Goal: Task Accomplishment & Management: Complete application form

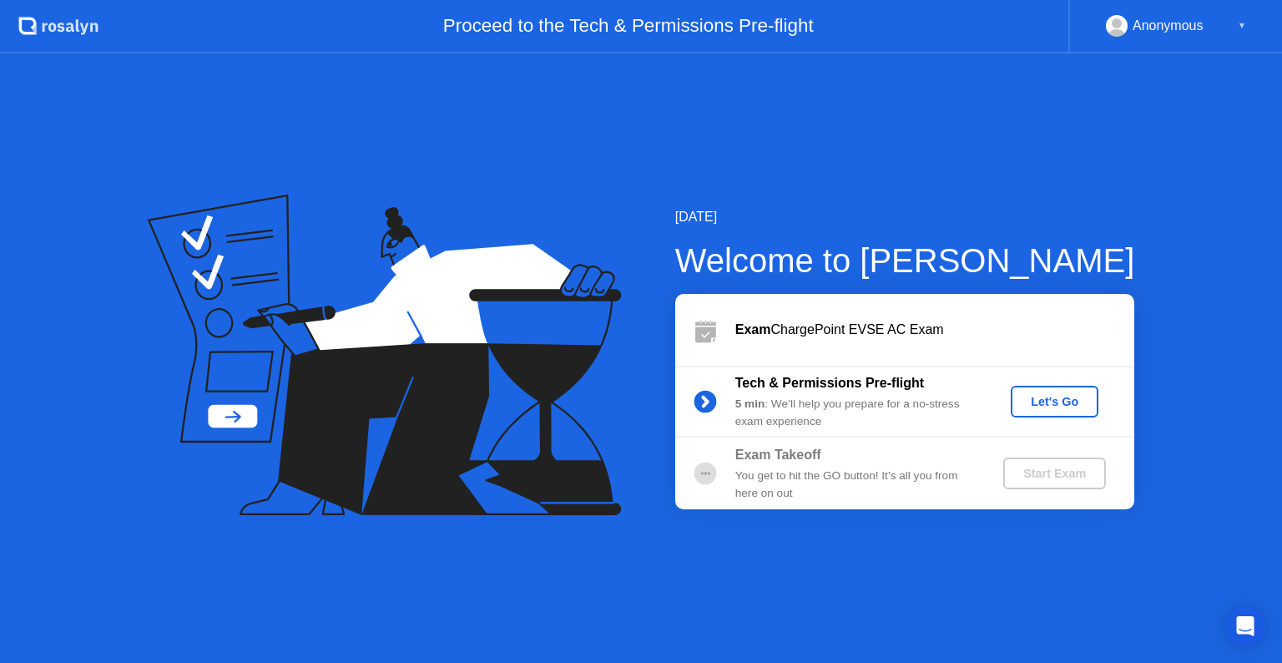
click at [1030, 404] on div "Let's Go" at bounding box center [1055, 401] width 74 height 13
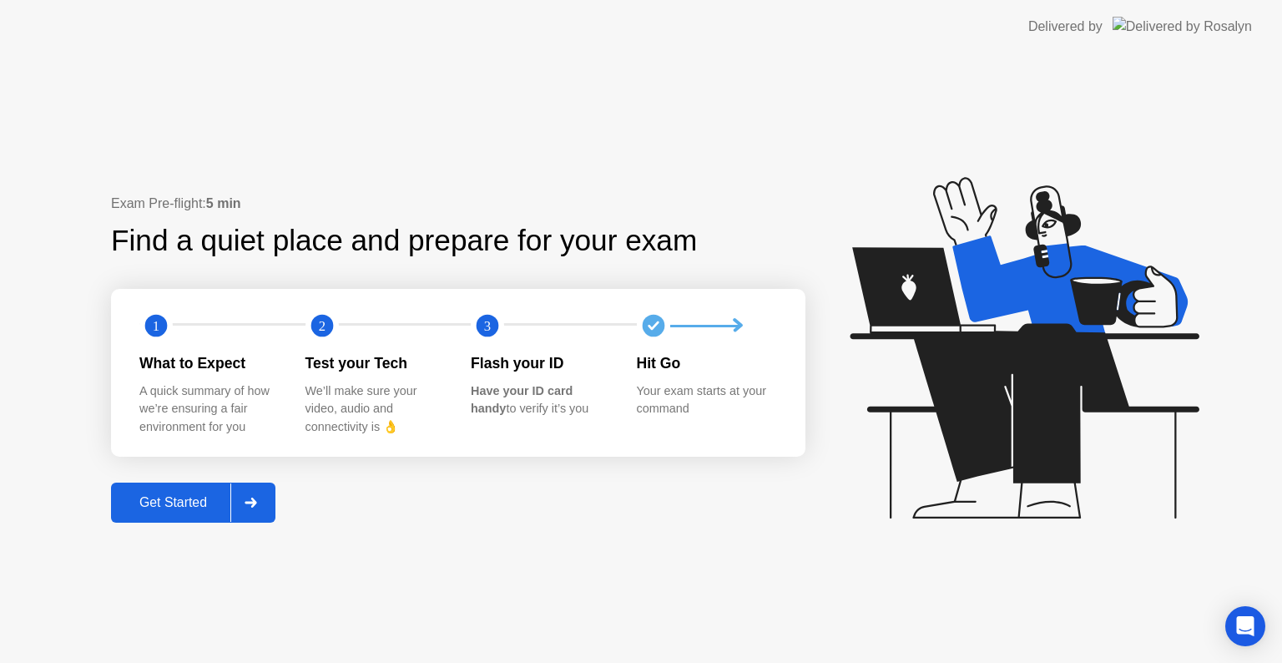
click at [144, 503] on div "Get Started" at bounding box center [173, 502] width 114 height 15
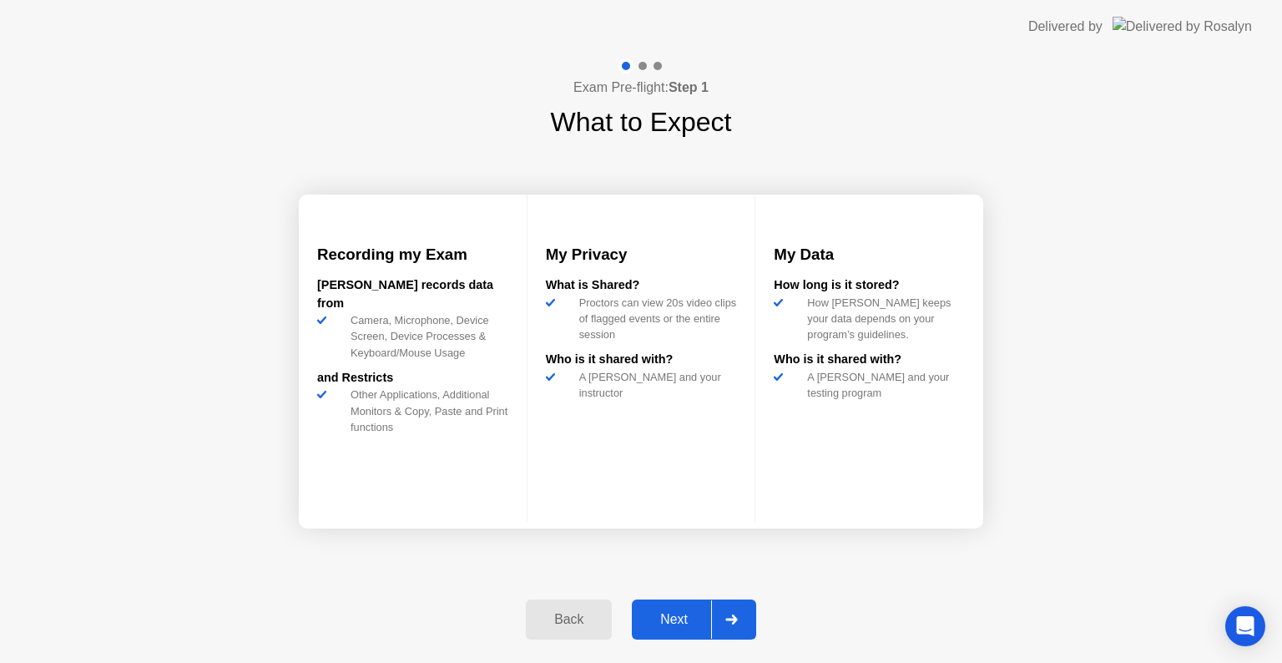
click at [681, 624] on div "Next" at bounding box center [674, 619] width 74 height 15
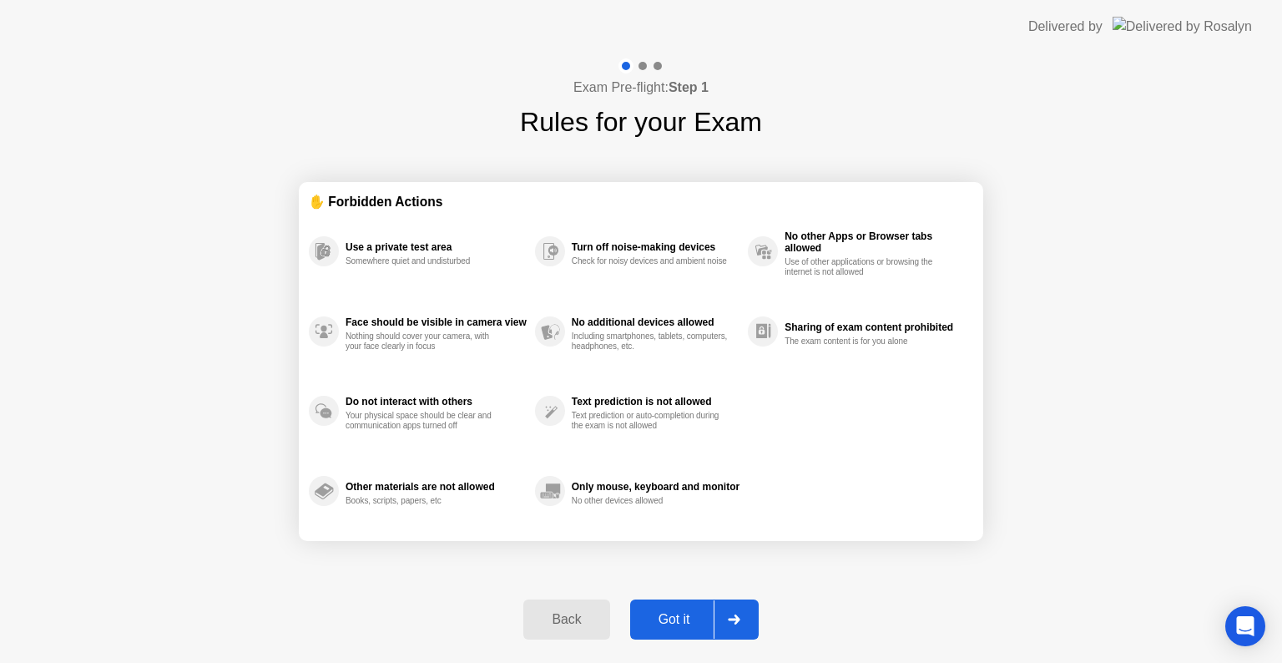
click at [685, 613] on div "Got it" at bounding box center [674, 619] width 78 height 15
select select "**********"
select select "*******"
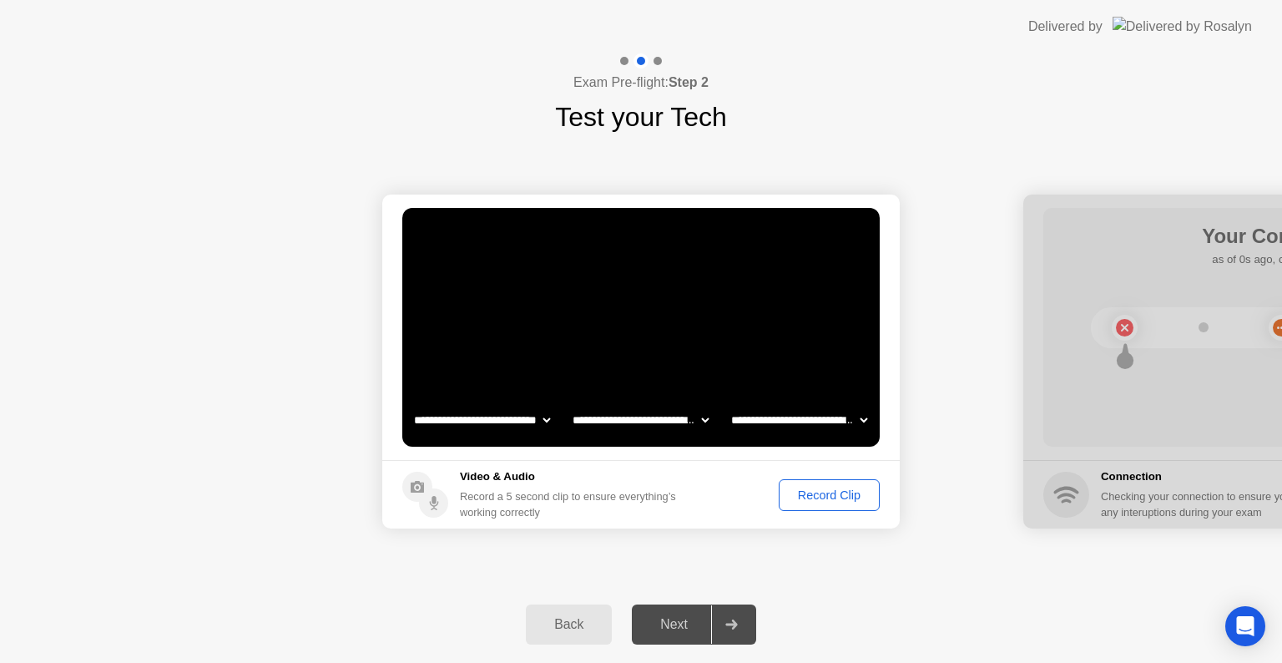
click at [801, 488] on div "Record Clip" at bounding box center [829, 494] width 89 height 13
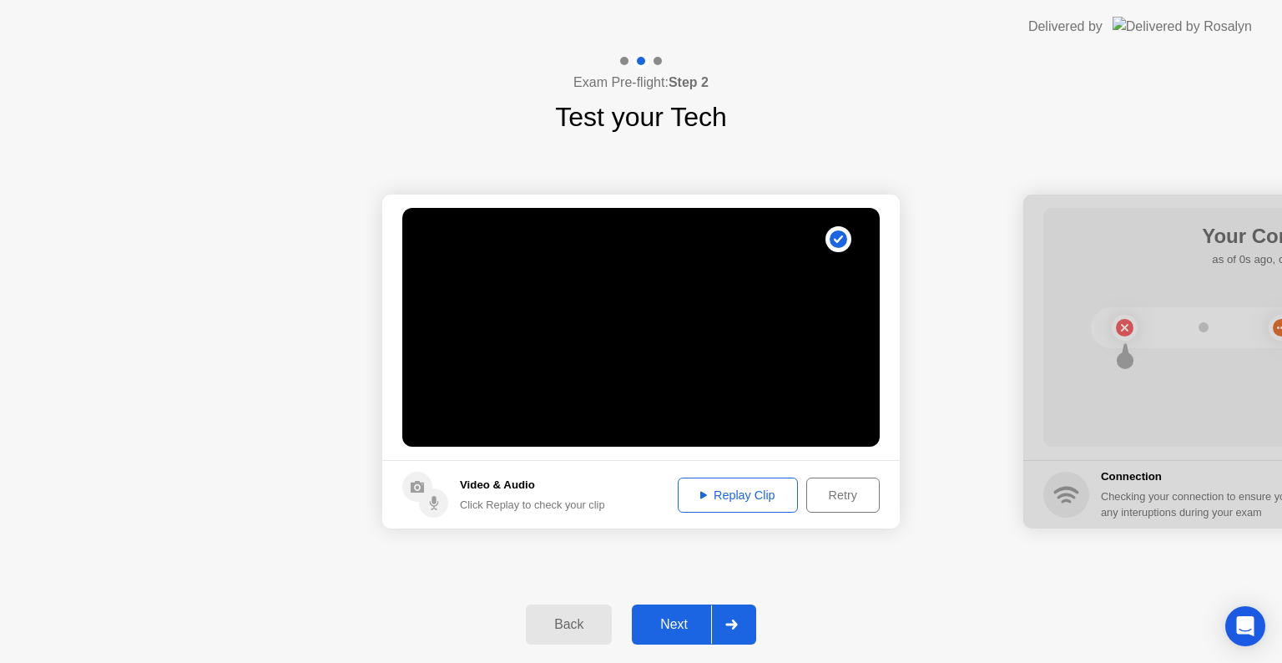
click at [688, 629] on div "Next" at bounding box center [674, 624] width 74 height 15
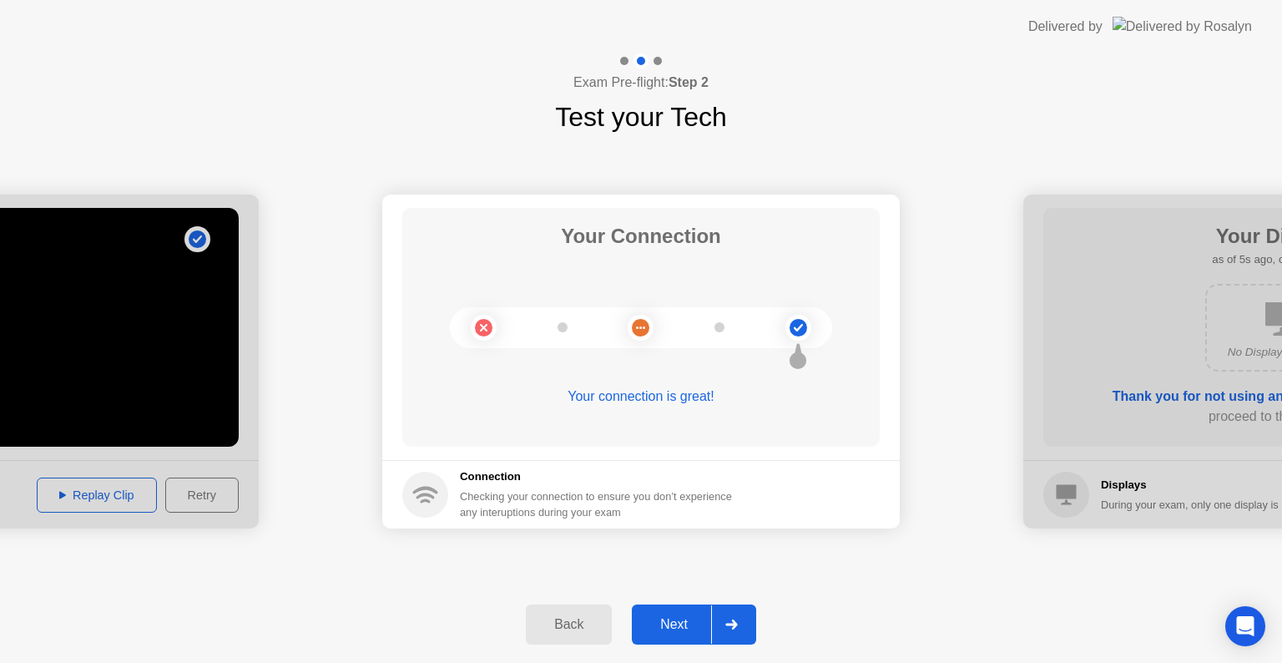
click at [656, 619] on div "Next" at bounding box center [674, 624] width 74 height 15
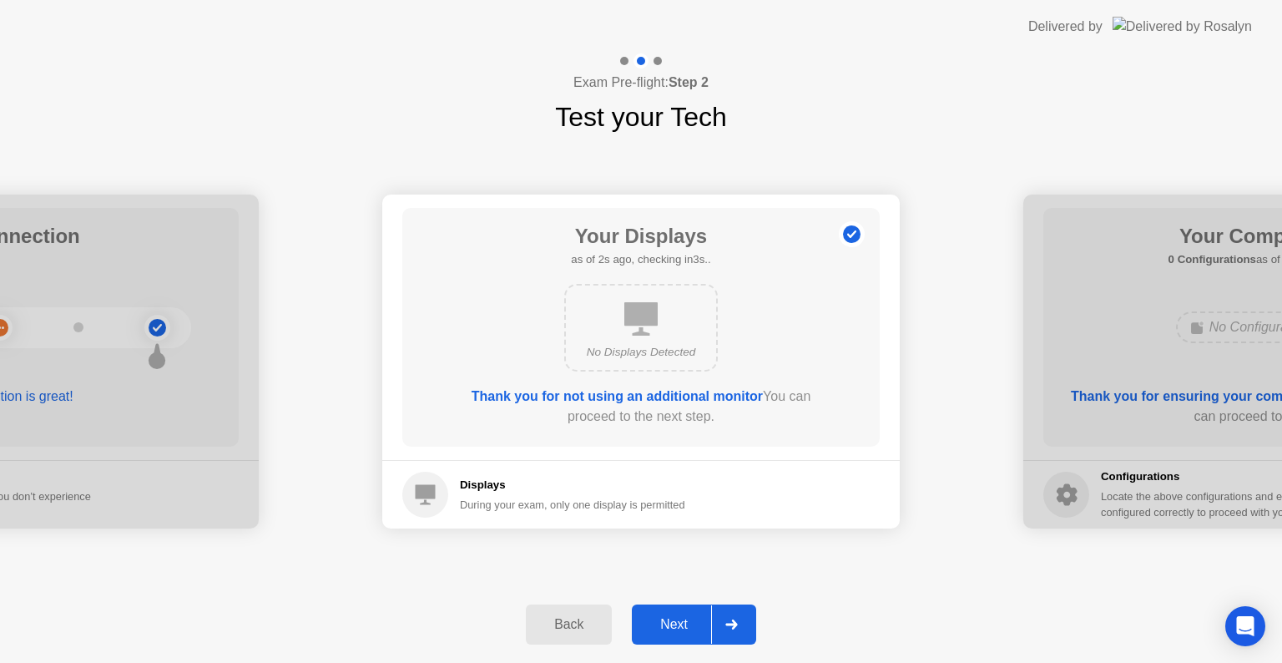
click at [681, 618] on div "Next" at bounding box center [674, 624] width 74 height 15
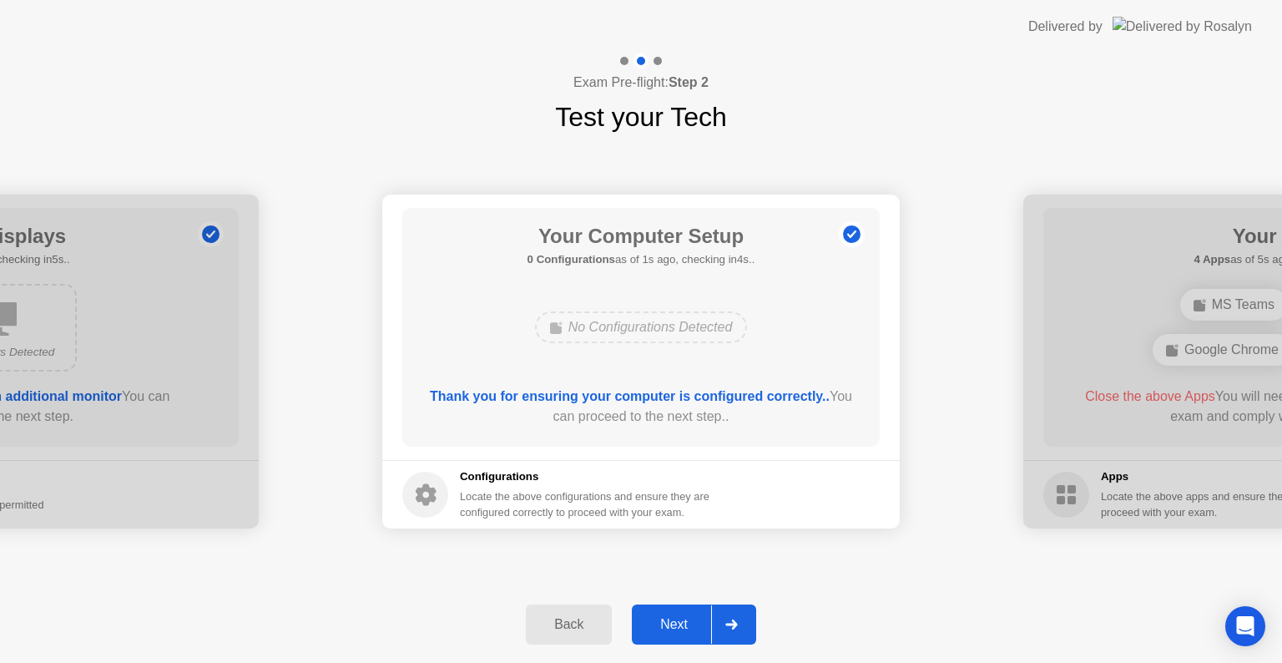
click at [682, 617] on div "Next" at bounding box center [674, 624] width 74 height 15
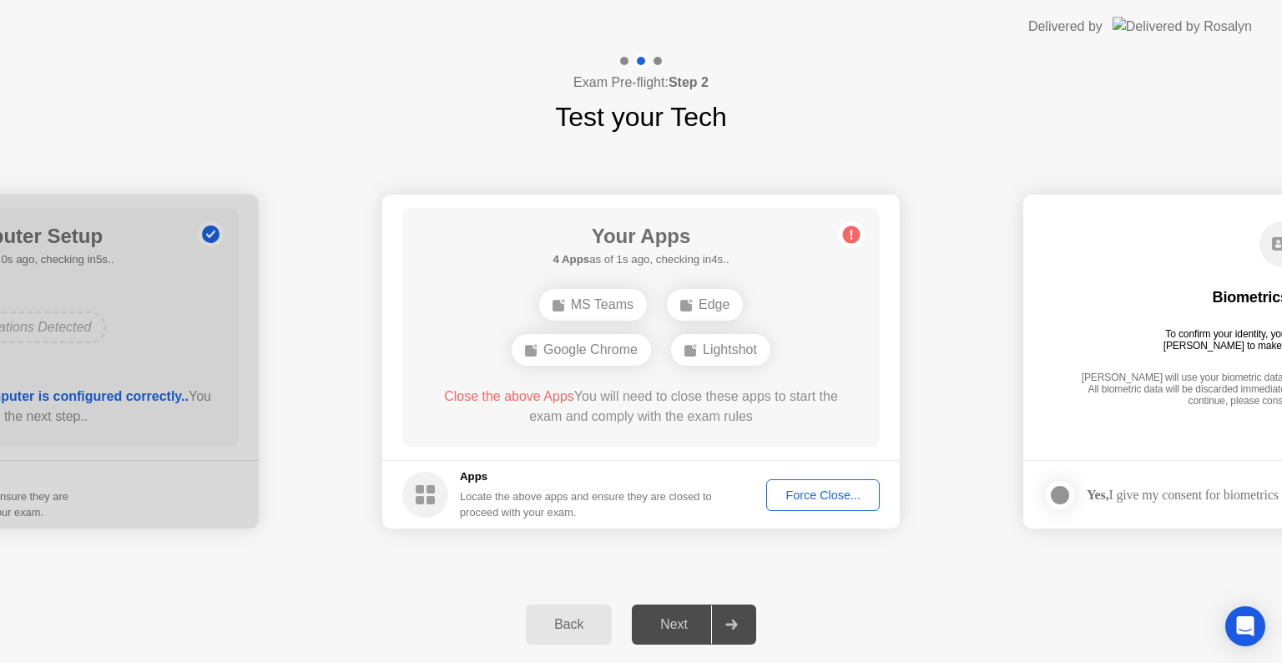
click at [816, 491] on div "Force Close..." at bounding box center [823, 494] width 102 height 13
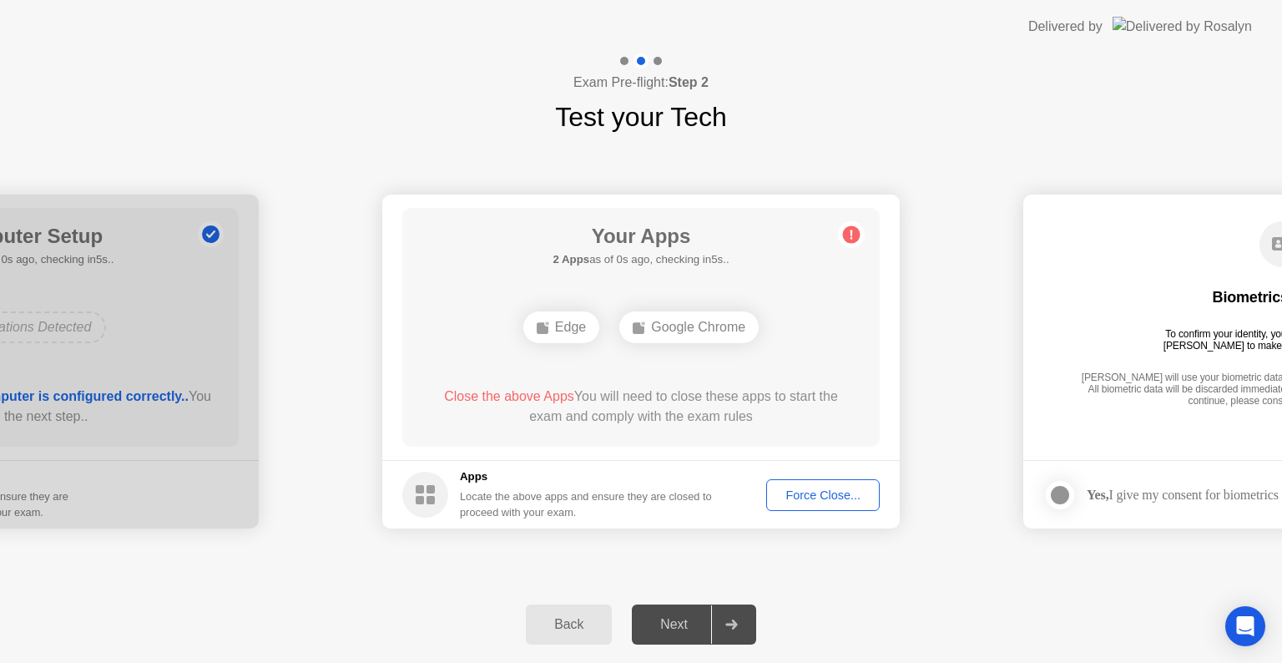
click at [827, 488] on div "Force Close..." at bounding box center [823, 494] width 102 height 13
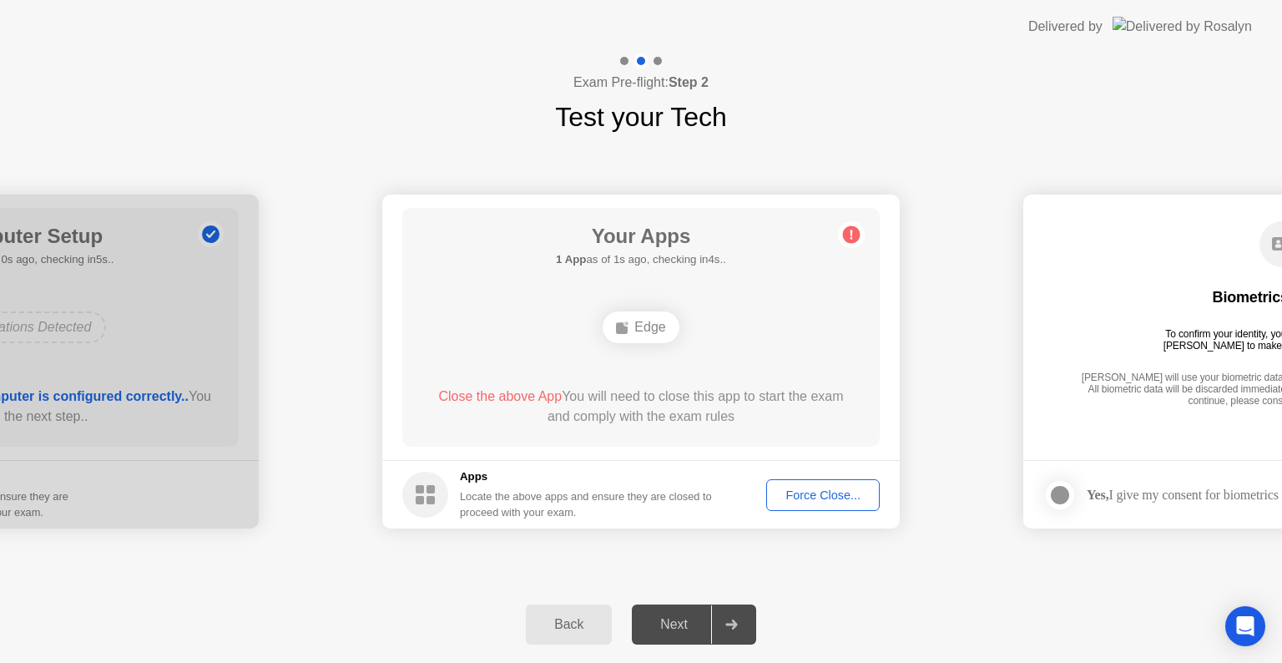
click at [781, 488] on div "Force Close..." at bounding box center [823, 494] width 102 height 13
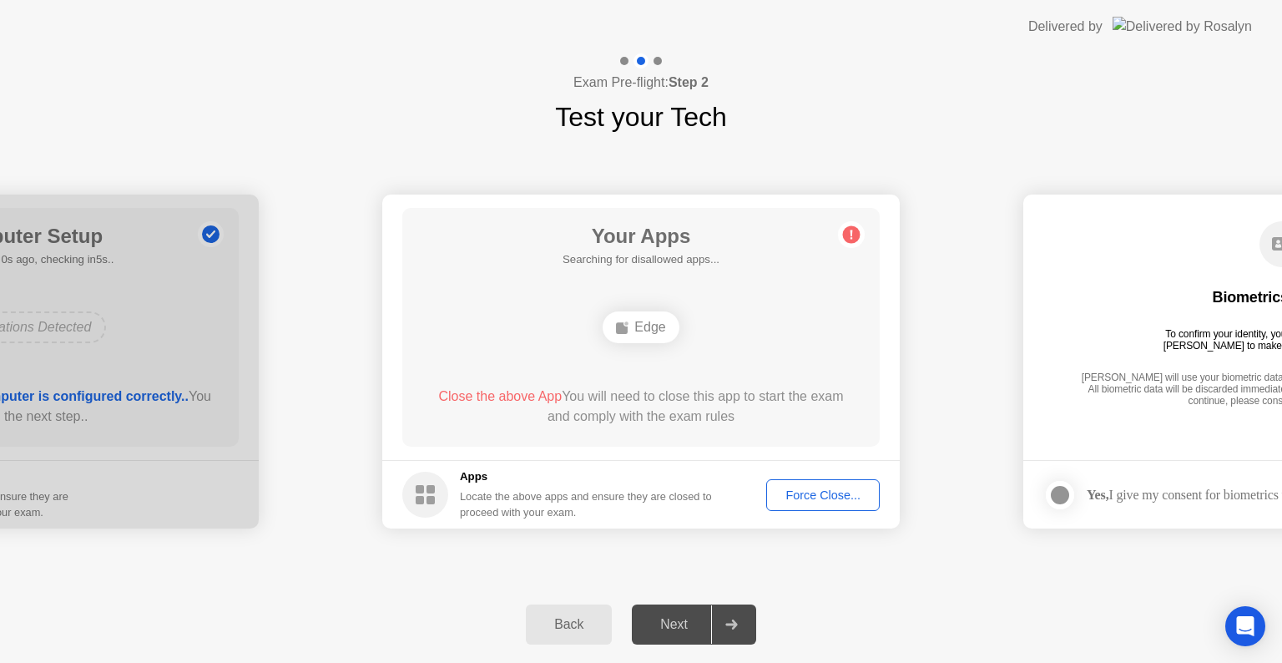
click at [737, 288] on div "Your Apps Searching for disallowed apps... Edge Close the above App You will ne…" at bounding box center [640, 327] width 477 height 239
click at [805, 488] on div "Force Close..." at bounding box center [823, 494] width 102 height 13
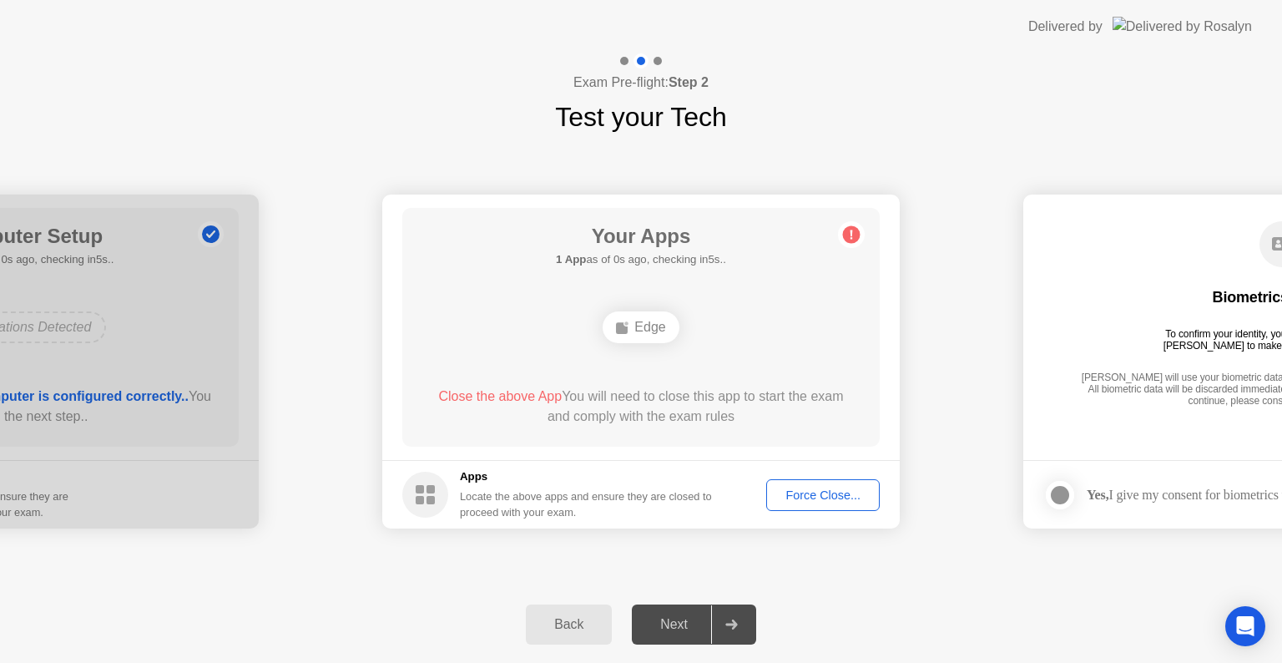
click at [803, 493] on div "Force Close..." at bounding box center [823, 494] width 102 height 13
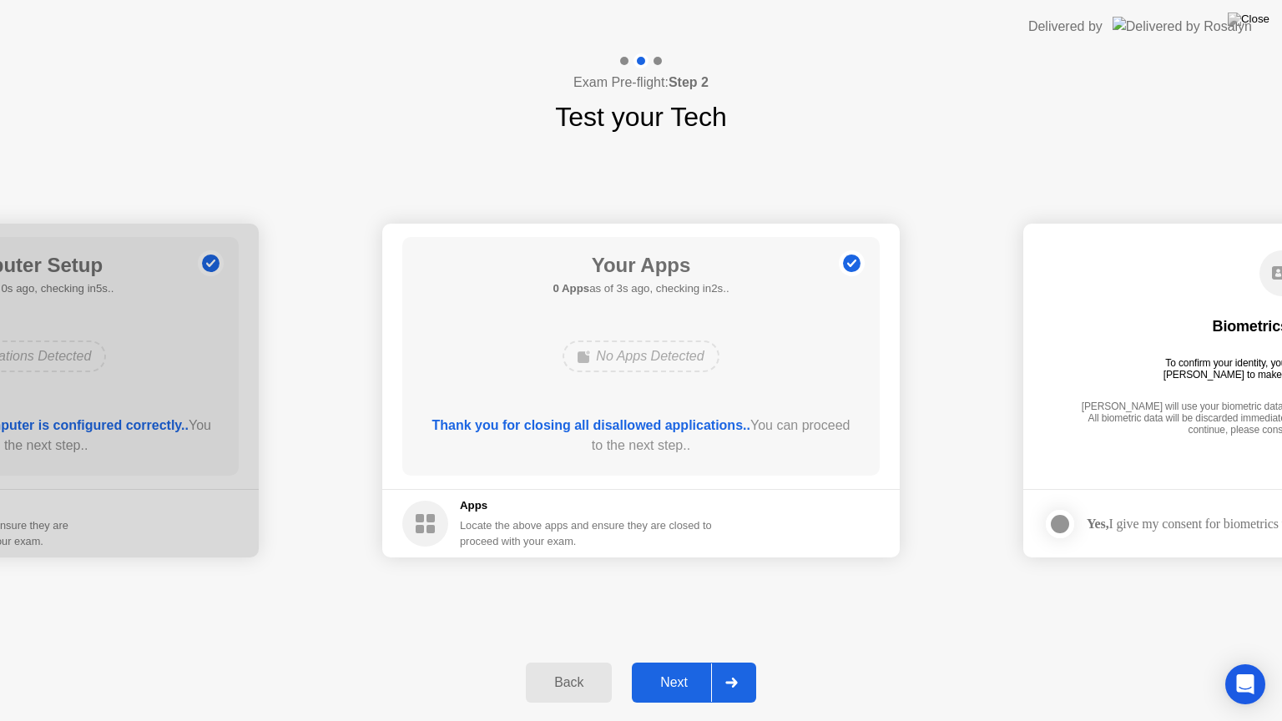
click at [654, 662] on div "Next" at bounding box center [674, 682] width 74 height 15
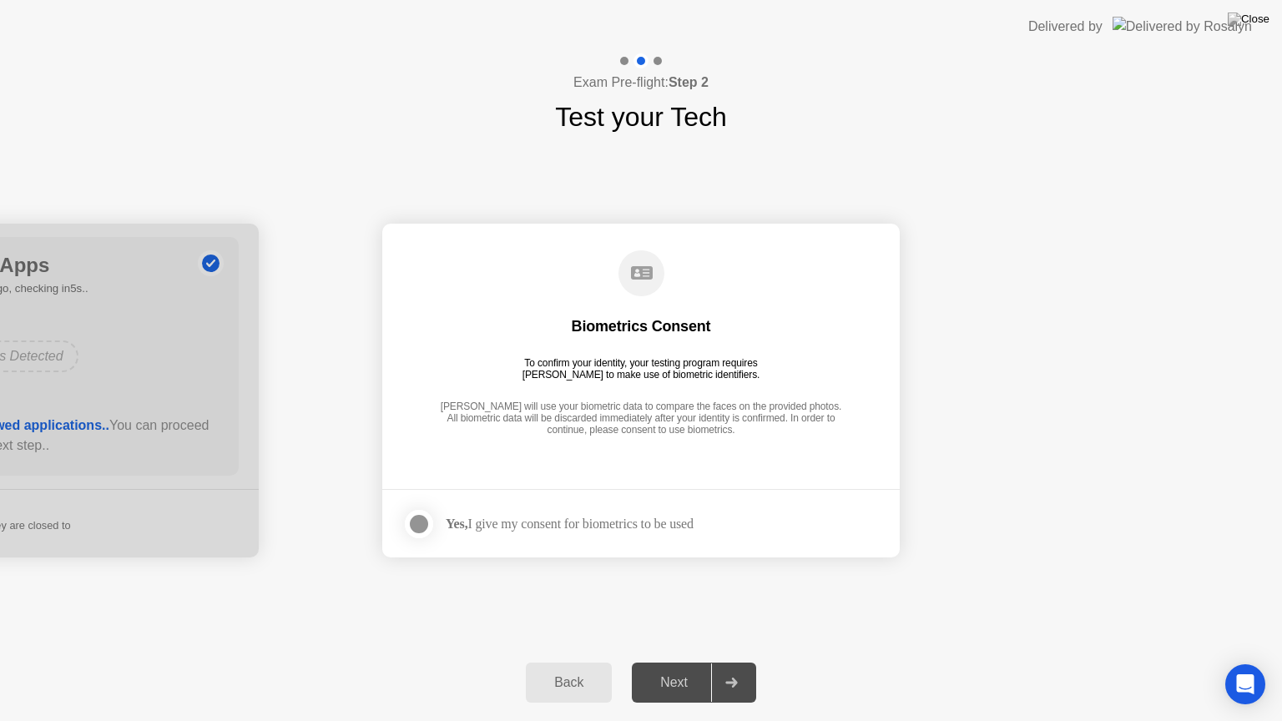
click at [412, 520] on div at bounding box center [419, 524] width 20 height 20
click at [692, 662] on div "Next" at bounding box center [674, 682] width 74 height 15
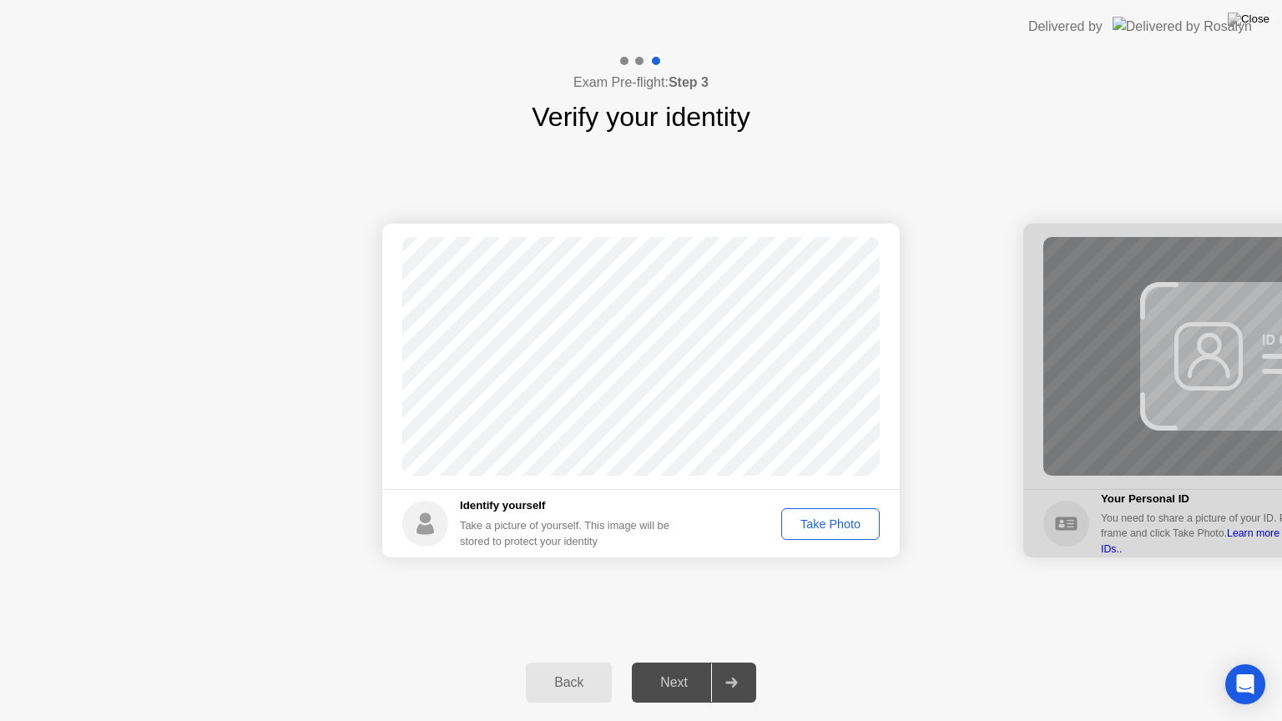
click at [828, 518] on div "Take Photo" at bounding box center [830, 524] width 87 height 13
click at [678, 662] on div "Next" at bounding box center [674, 682] width 74 height 15
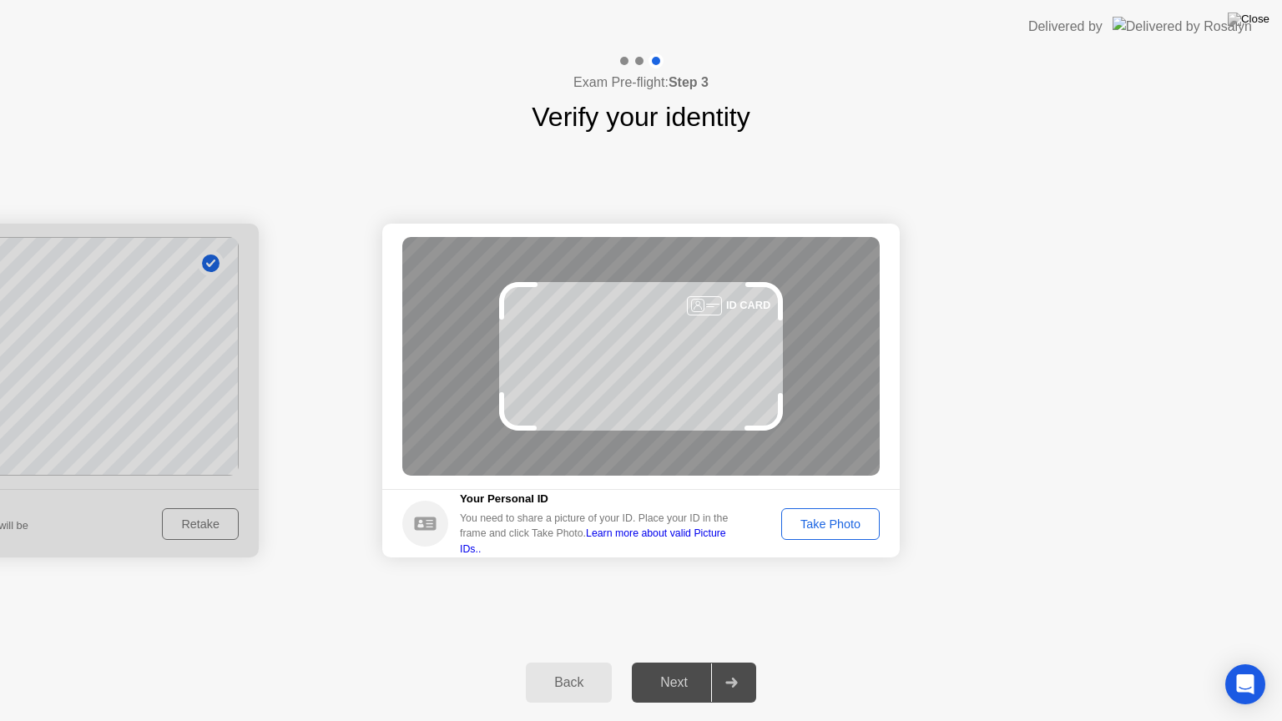
click at [828, 519] on div "Take Photo" at bounding box center [830, 524] width 87 height 13
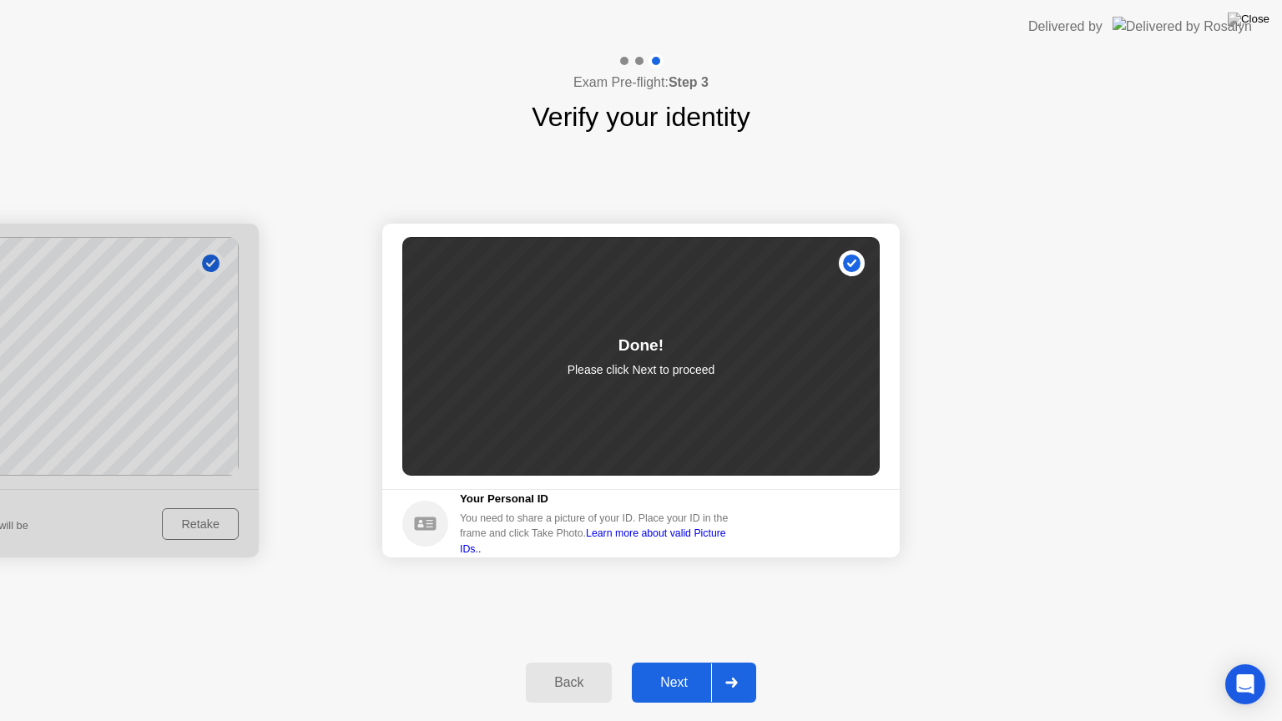
click at [664, 662] on button "Next" at bounding box center [694, 683] width 124 height 40
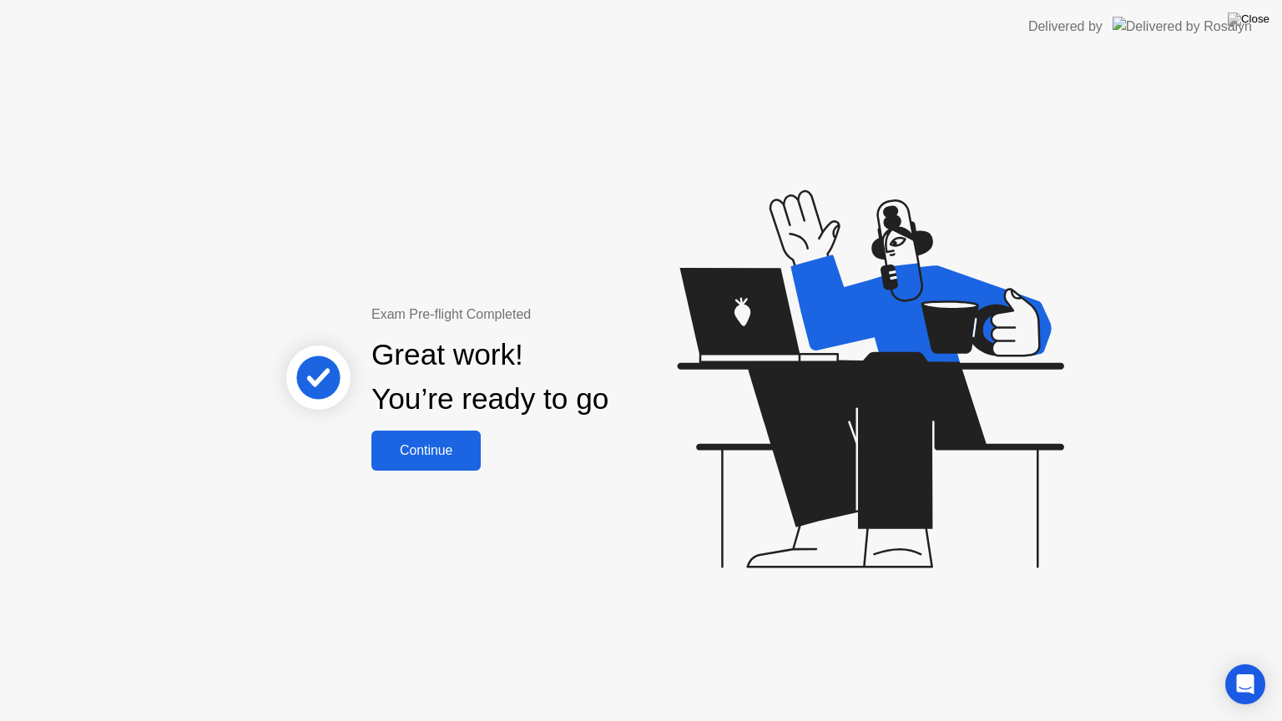
click at [437, 443] on div "Continue" at bounding box center [425, 450] width 99 height 15
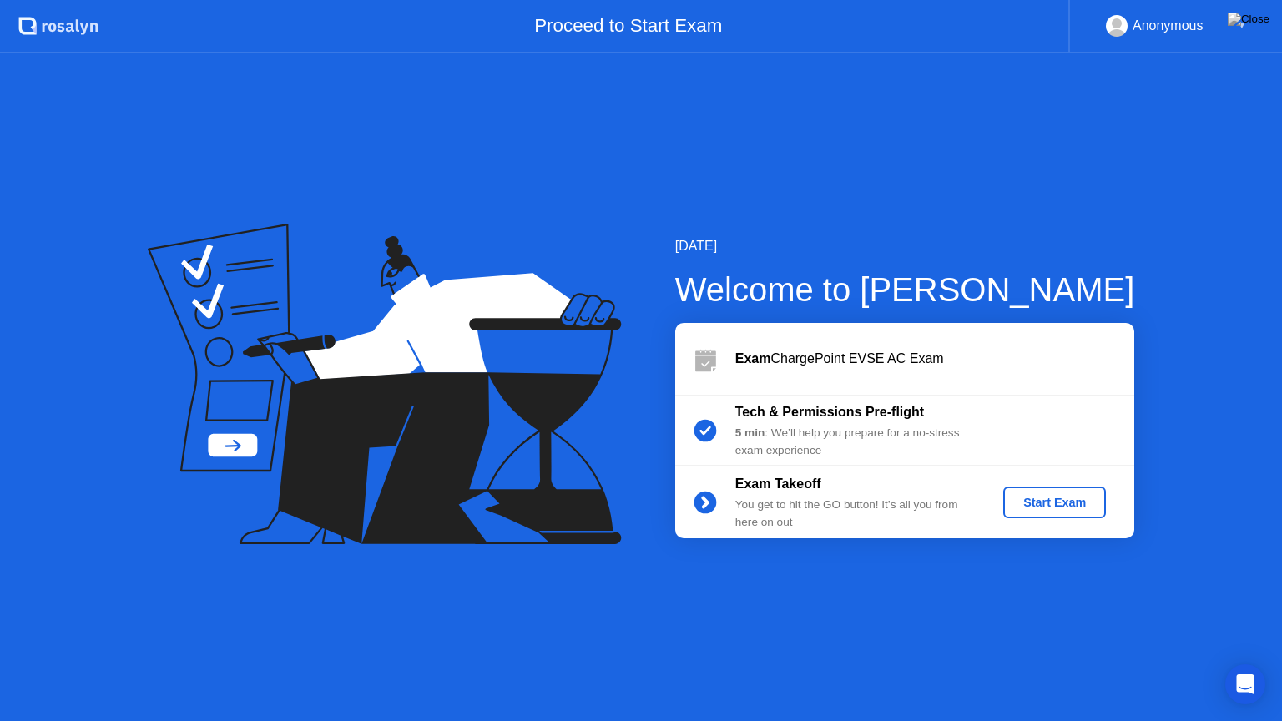
click at [1058, 503] on div "Start Exam" at bounding box center [1054, 502] width 89 height 13
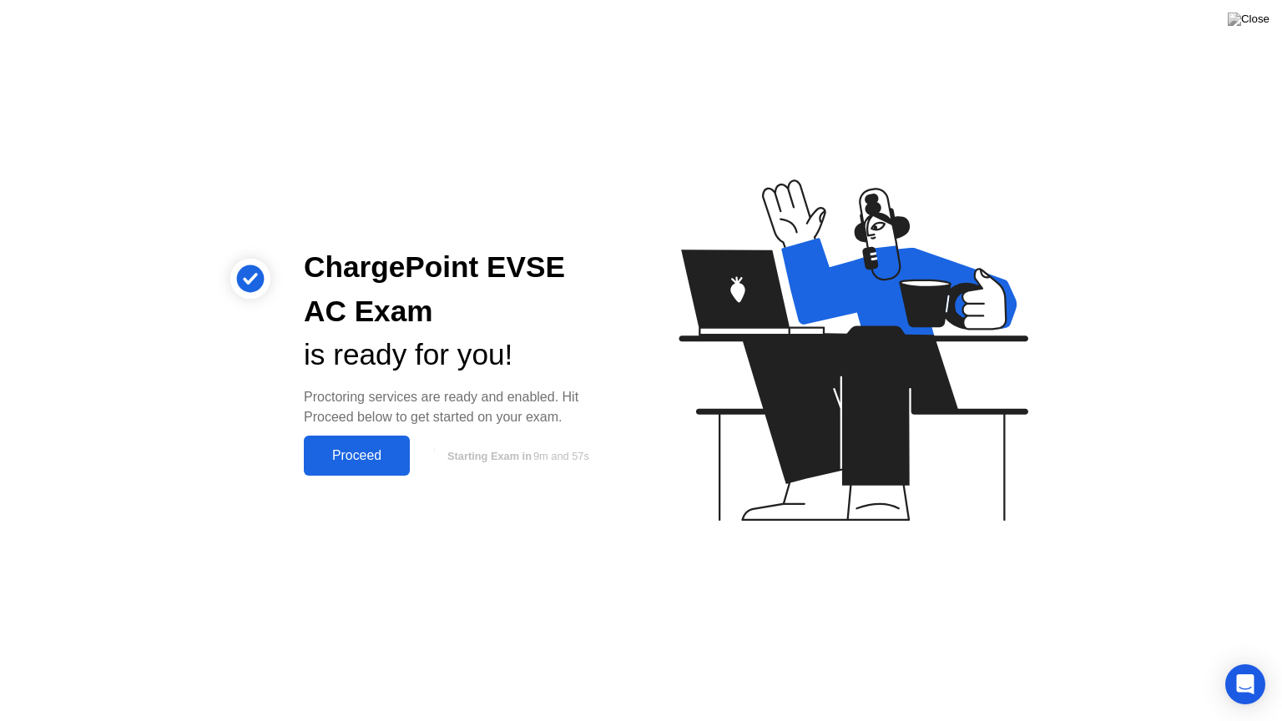
click at [362, 460] on div "Proceed" at bounding box center [357, 455] width 96 height 15
